Goal: Find specific page/section: Find specific page/section

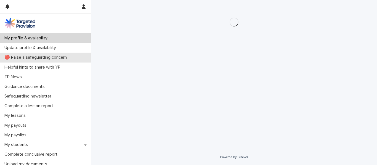
click at [56, 55] on div "🔴 Raise a safeguarding concern" at bounding box center [45, 58] width 91 height 10
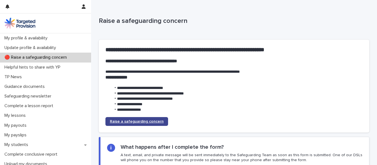
click at [138, 121] on span "Raise a safeguarding concern" at bounding box center [137, 122] width 54 height 4
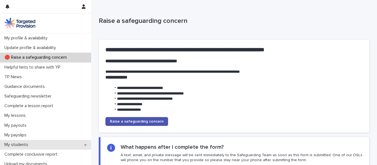
click at [32, 143] on p "My students" at bounding box center [17, 144] width 30 height 5
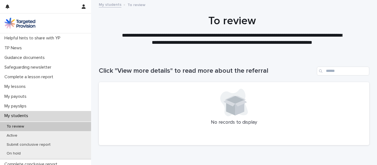
scroll to position [37, 0]
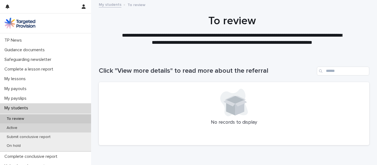
click at [53, 129] on div "Active" at bounding box center [45, 127] width 91 height 9
